Goal: Navigation & Orientation: Go to known website

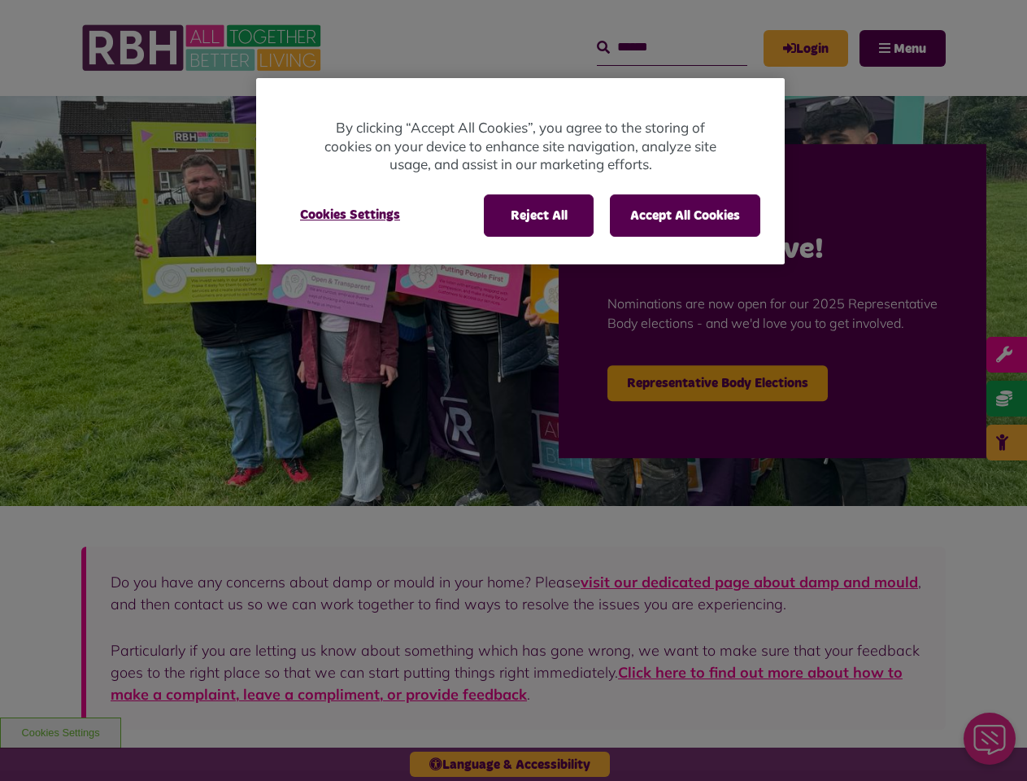
click at [513, 390] on div at bounding box center [513, 390] width 1027 height 781
click at [538, 216] on button "Reject All" at bounding box center [539, 215] width 110 height 42
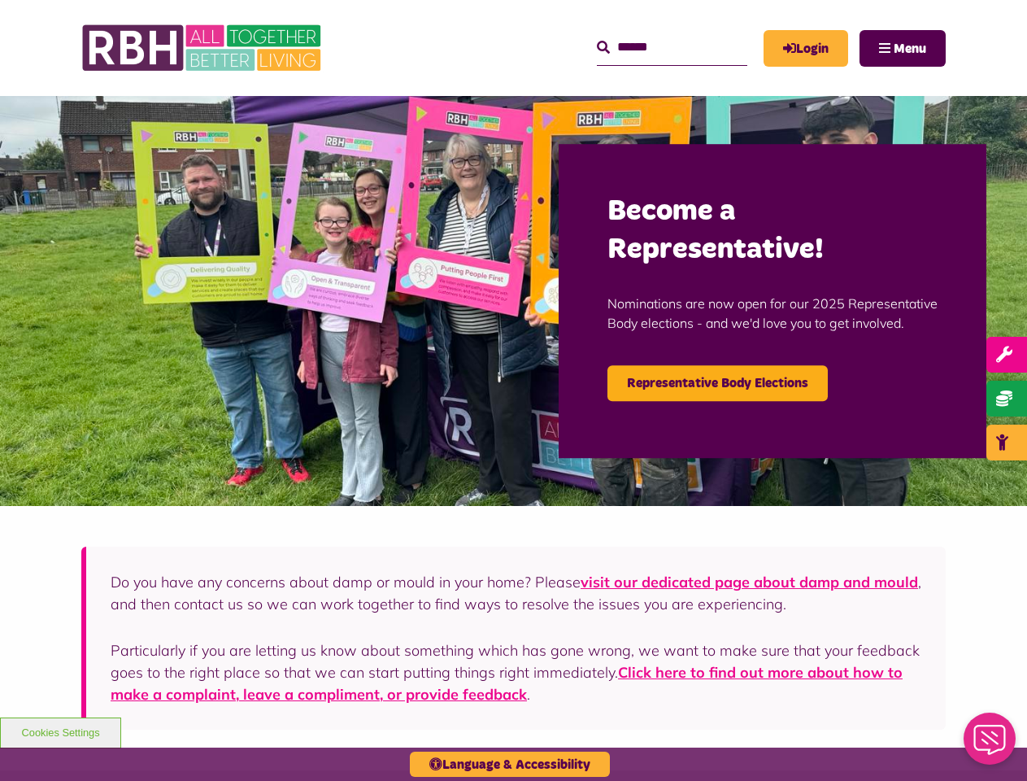
click at [685, 216] on button "Accept All Cookies" at bounding box center [685, 215] width 150 height 42
click at [350, 215] on img at bounding box center [513, 301] width 1027 height 410
